Goal: Find specific page/section: Find specific page/section

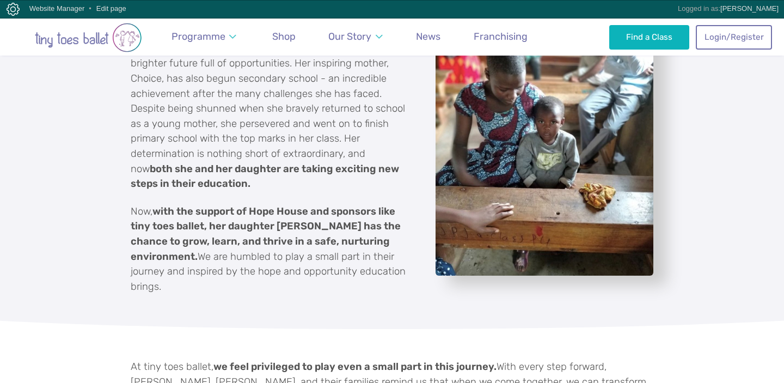
scroll to position [1162, 0]
click at [45, 48] on img "Go to home page" at bounding box center [88, 37] width 152 height 29
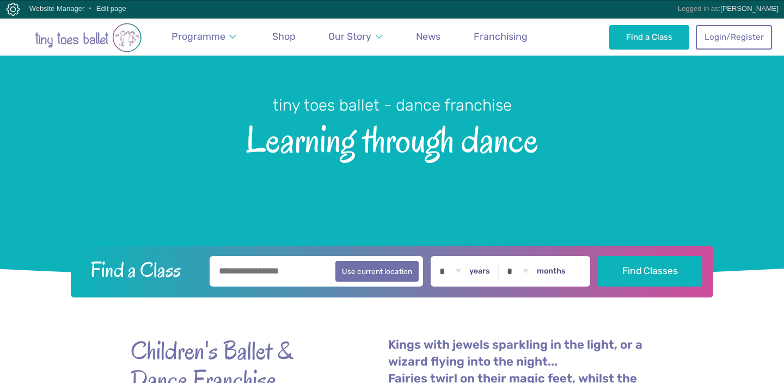
scroll to position [102, 0]
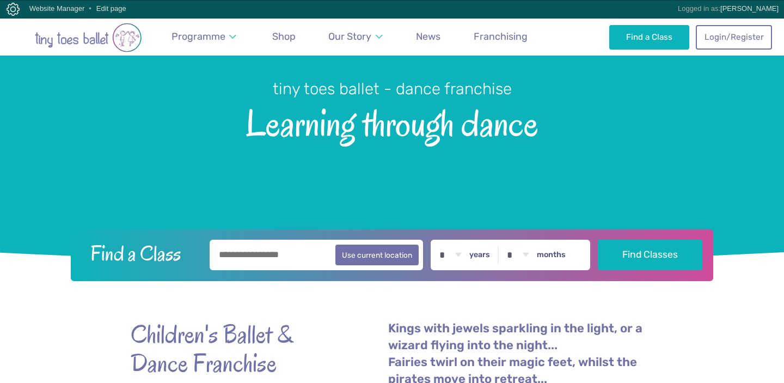
click at [264, 259] on input "text" at bounding box center [316, 255] width 213 height 30
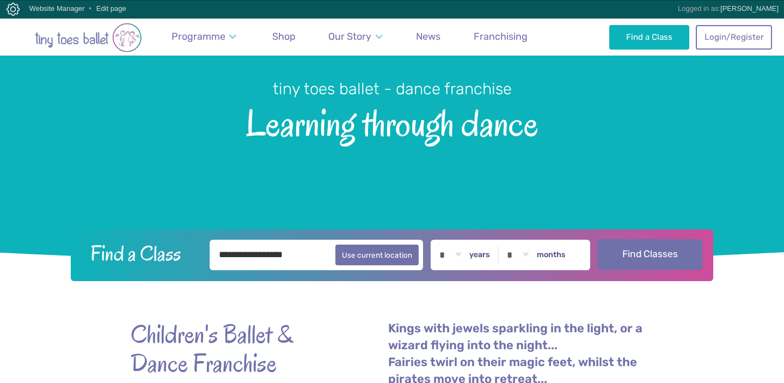
type input "**********"
click at [686, 250] on button "Find Classes" at bounding box center [650, 254] width 105 height 30
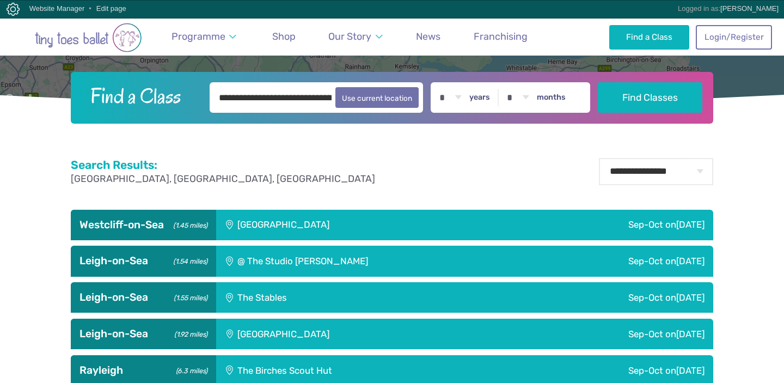
scroll to position [285, 0]
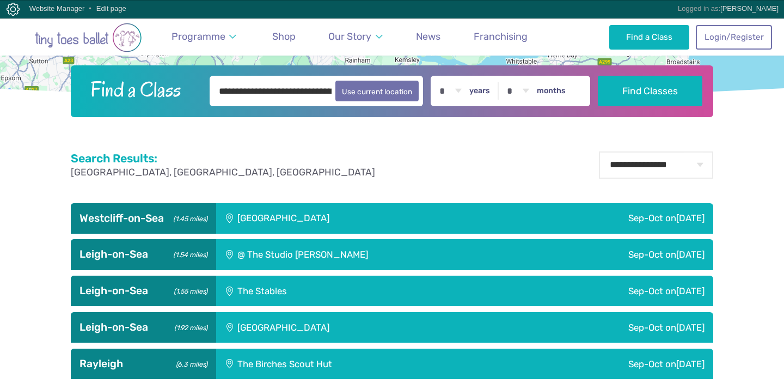
click at [424, 217] on div "Saint Peter's Church Youth Hall" at bounding box center [356, 218] width 281 height 30
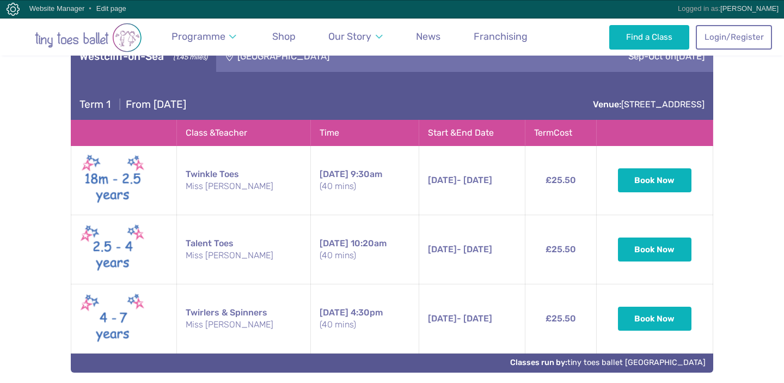
scroll to position [452, 0]
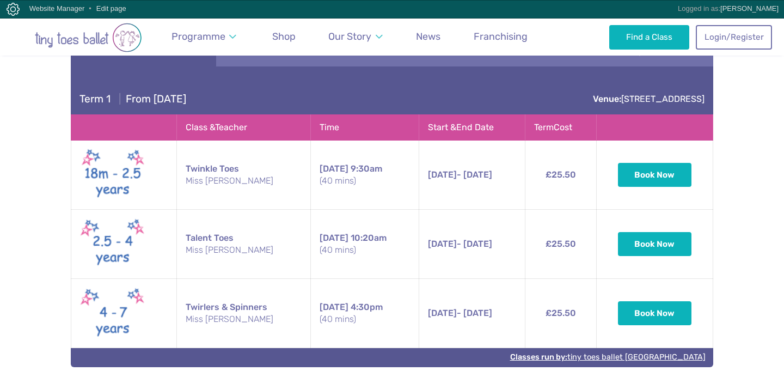
click at [672, 359] on link "Classes run by: tiny toes ballet Essex Mid & South" at bounding box center [607, 356] width 195 height 9
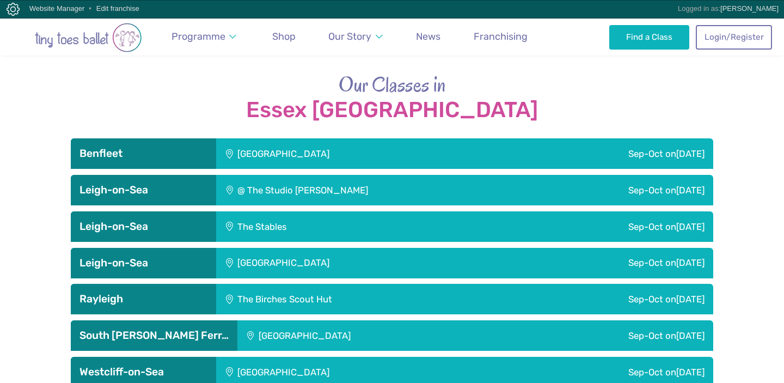
scroll to position [1746, 0]
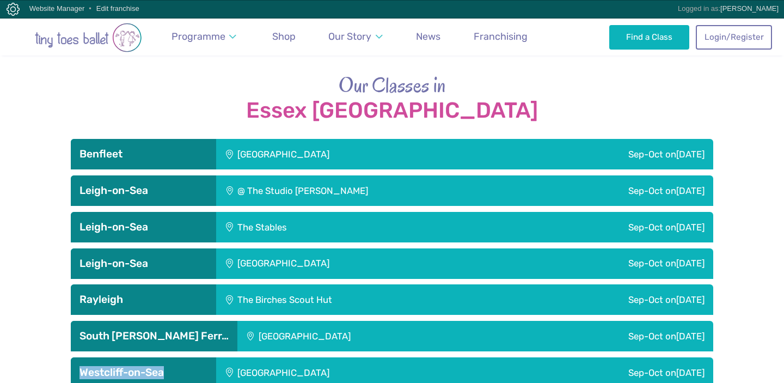
drag, startPoint x: 178, startPoint y: 343, endPoint x: 77, endPoint y: 343, distance: 100.7
click at [77, 357] on div "Westcliff-on-Sea" at bounding box center [143, 372] width 145 height 30
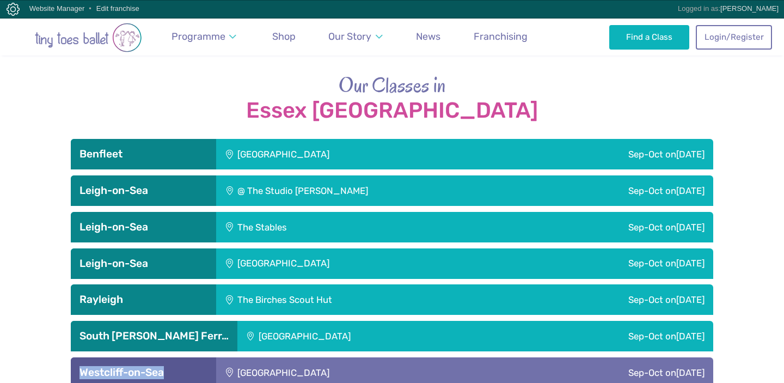
copy h3 "Westcliff-on-Sea"
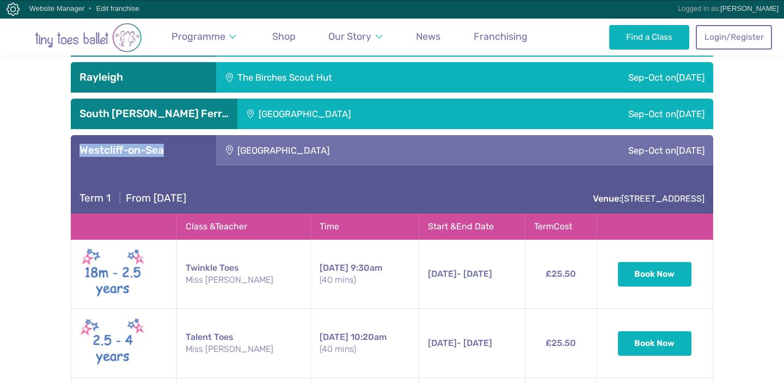
scroll to position [1970, 0]
